Goal: Information Seeking & Learning: Find specific fact

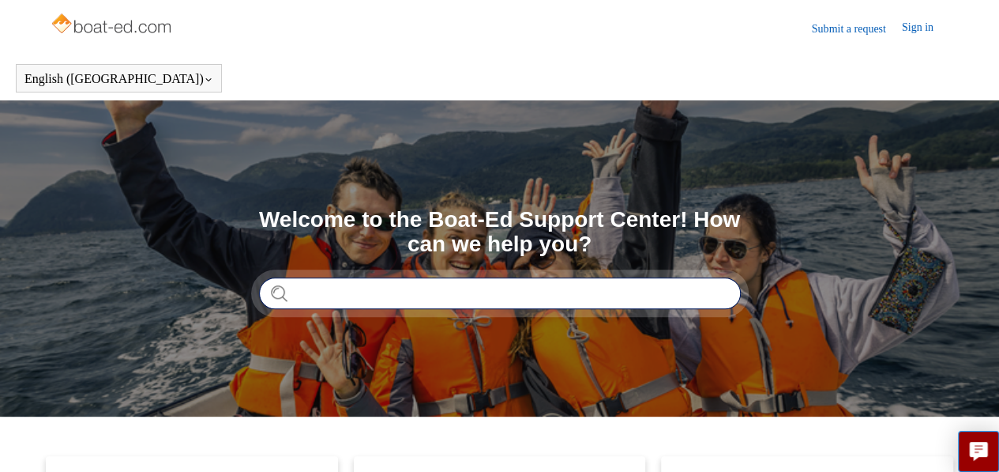
click at [378, 288] on input "Search" at bounding box center [500, 293] width 482 height 32
type input "**********"
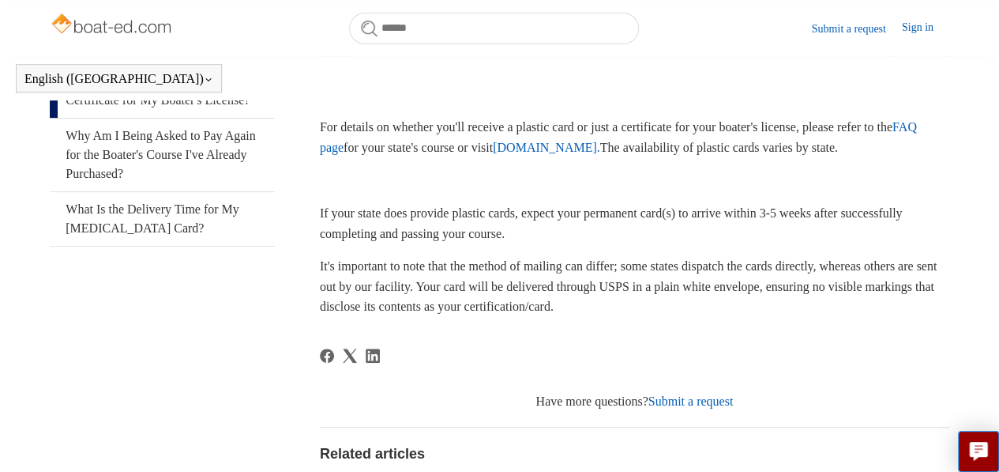
click at [600, 148] on link "[DOMAIN_NAME]." at bounding box center [546, 147] width 107 height 13
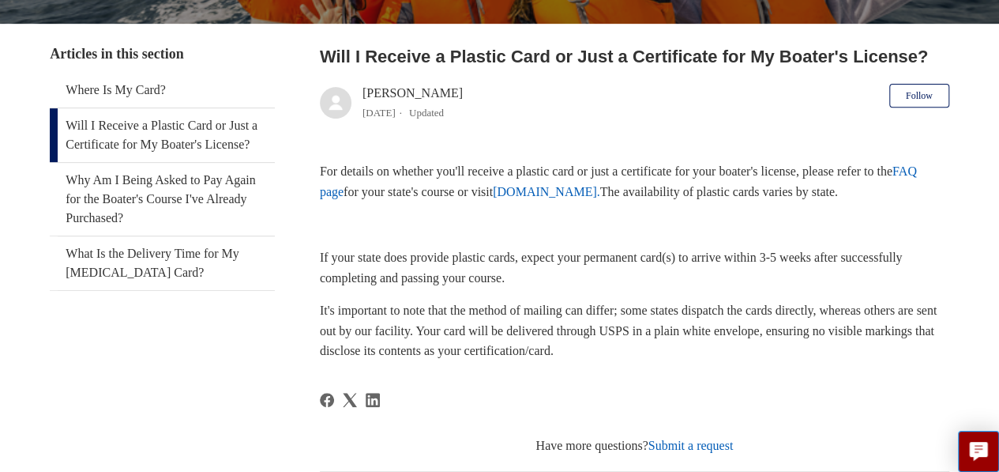
scroll to position [324, 0]
